Goal: Task Accomplishment & Management: Use online tool/utility

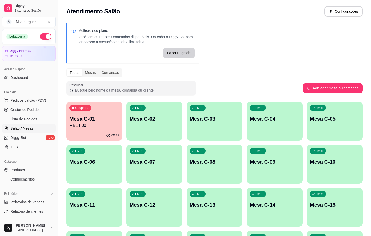
scroll to position [39, 0]
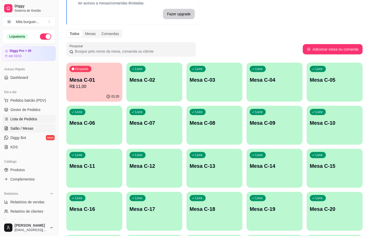
click at [34, 118] on span "Lista de Pedidos" at bounding box center [23, 118] width 27 height 5
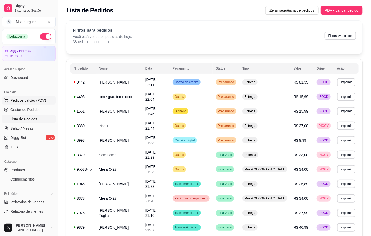
click at [27, 100] on span "Pedidos balcão (PDV)" at bounding box center [28, 100] width 36 height 5
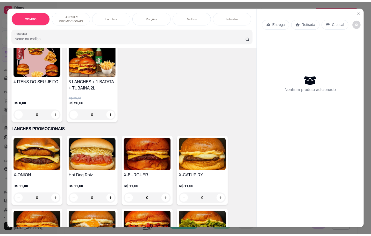
scroll to position [156, 0]
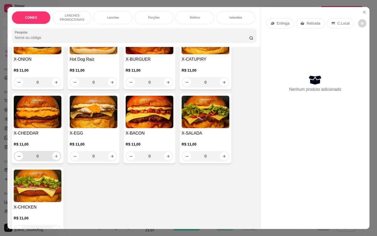
click at [54, 158] on icon "increase-product-quantity" at bounding box center [56, 156] width 4 height 4
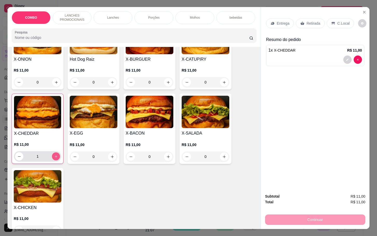
click at [54, 158] on icon "increase-product-quantity" at bounding box center [56, 156] width 4 height 4
type input "2"
click at [307, 22] on p "Retirada" at bounding box center [314, 23] width 14 height 5
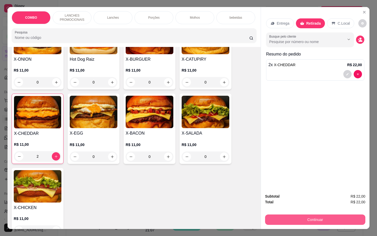
click at [324, 221] on button "Continuar" at bounding box center [315, 219] width 100 height 10
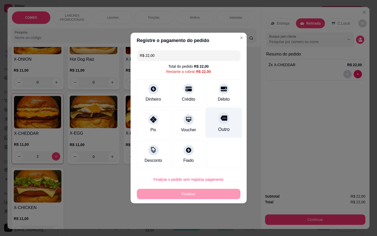
click at [219, 125] on div "Outro" at bounding box center [224, 123] width 37 height 30
type input "R$ 0,00"
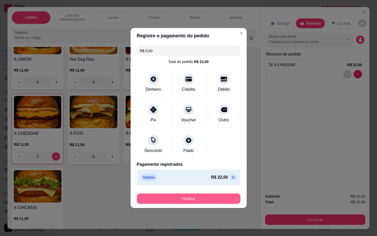
click at [195, 198] on button "Finalizar" at bounding box center [189, 198] width 104 height 10
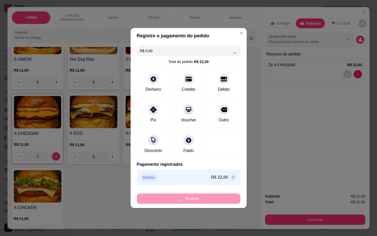
type input "0"
type input "-R$ 22,00"
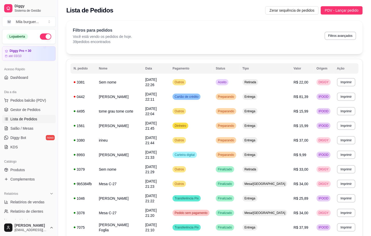
click at [201, 32] on div "Filtros para pedidos Você está vendo os pedidos de hoje. 39 pedidos encontrados…" at bounding box center [215, 35] width 284 height 17
